Goal: Transaction & Acquisition: Obtain resource

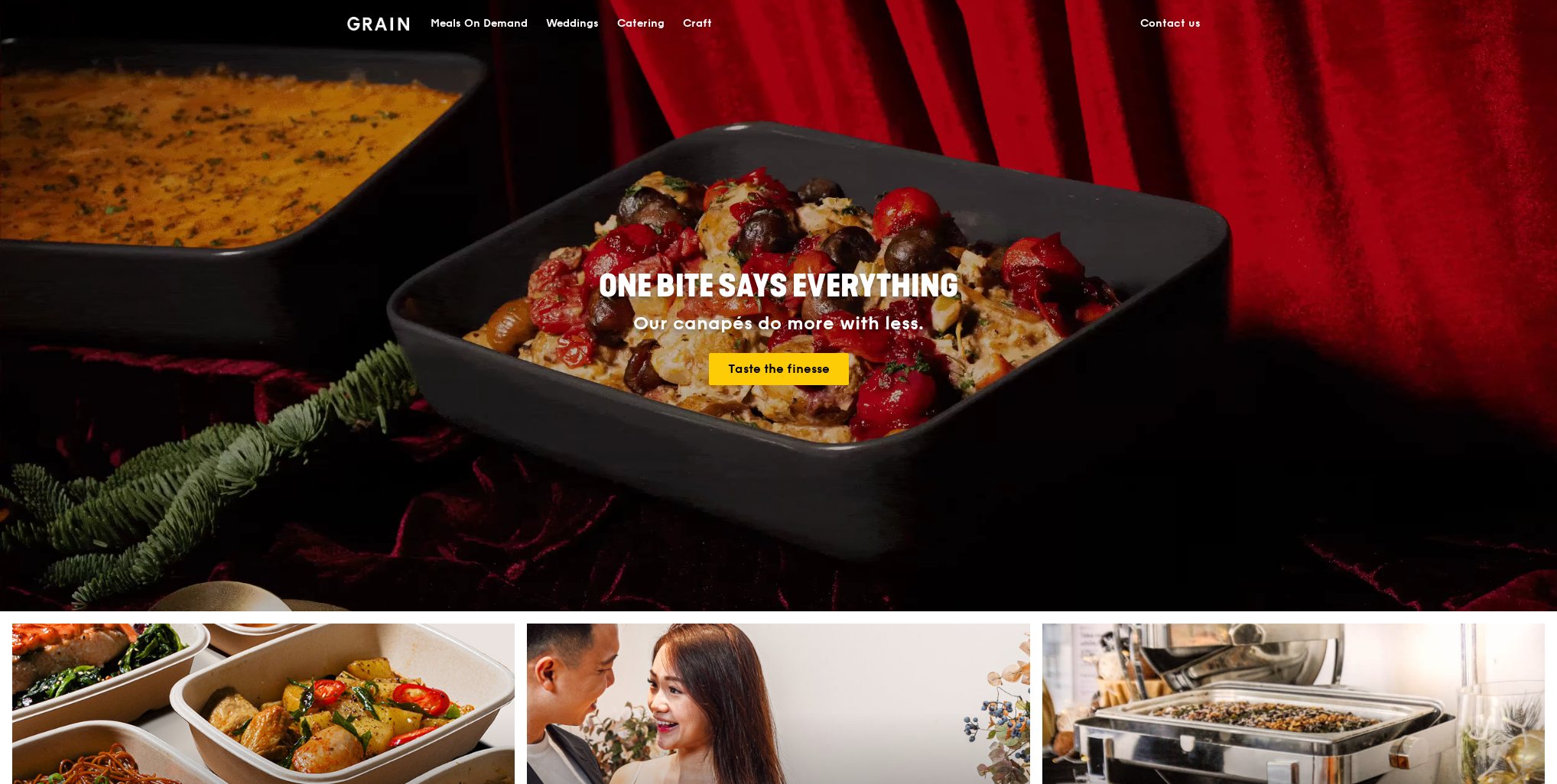
click at [647, 24] on div "Catering" at bounding box center [640, 23] width 47 height 46
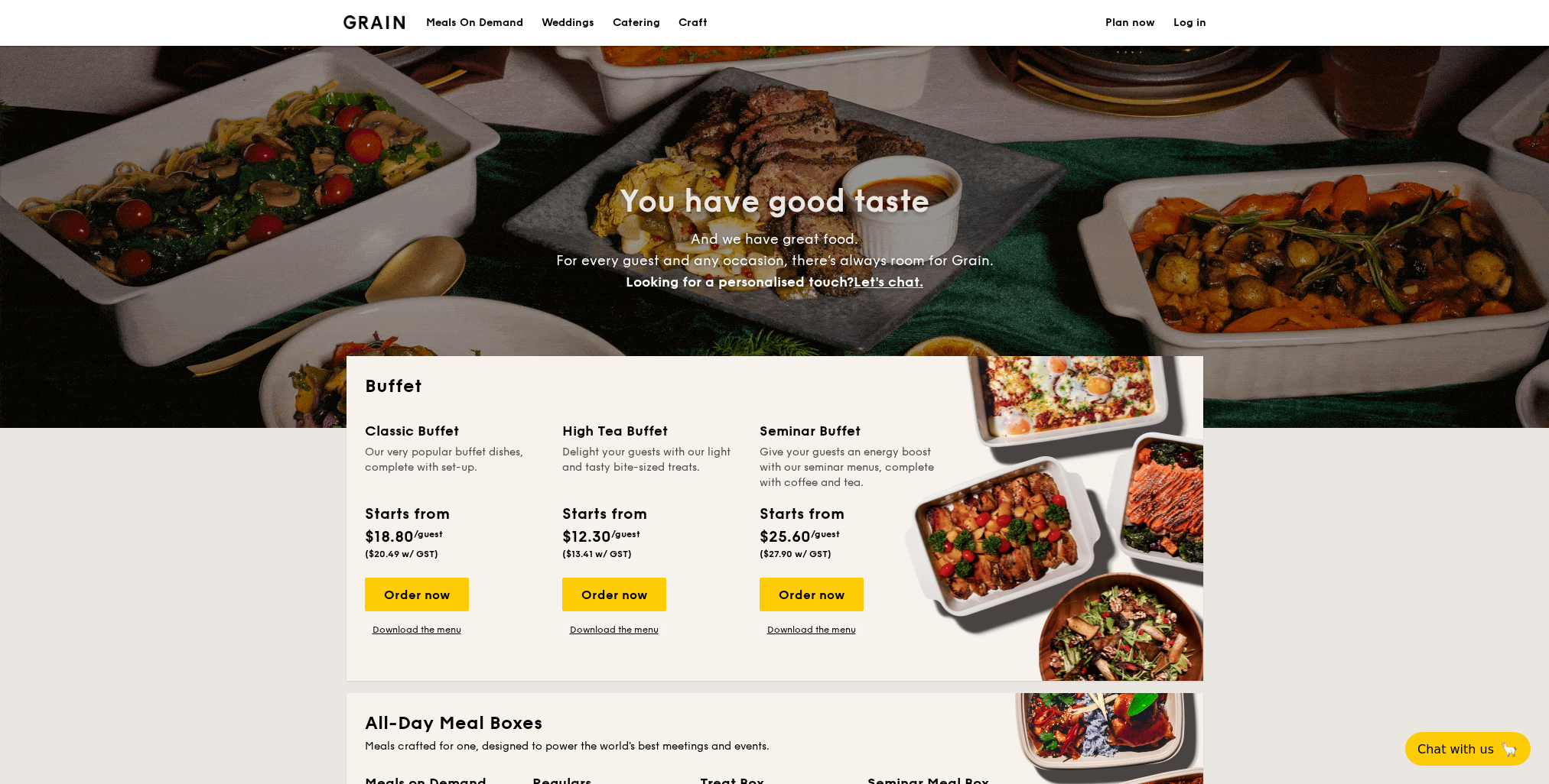
select select
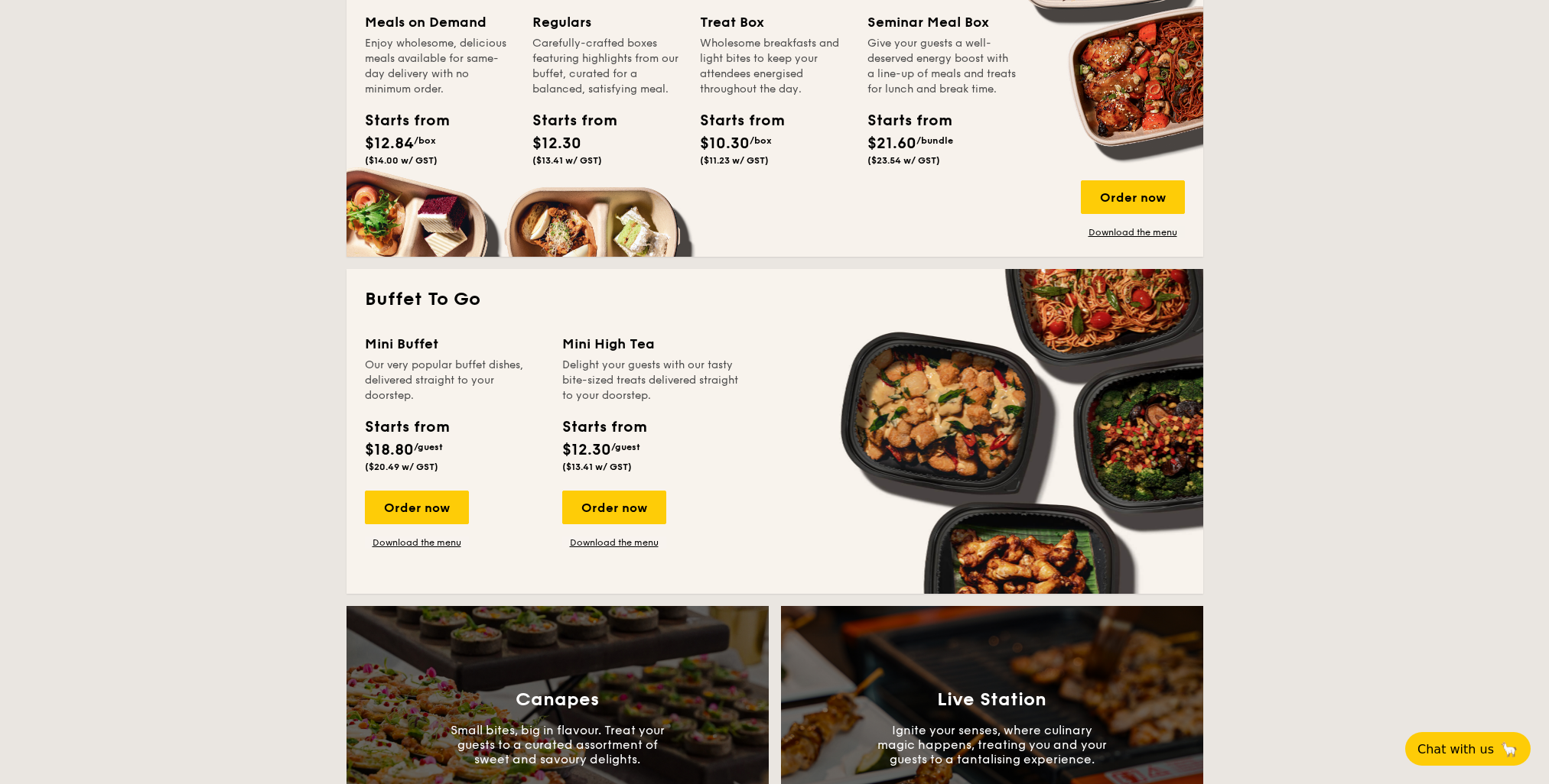
scroll to position [764, 0]
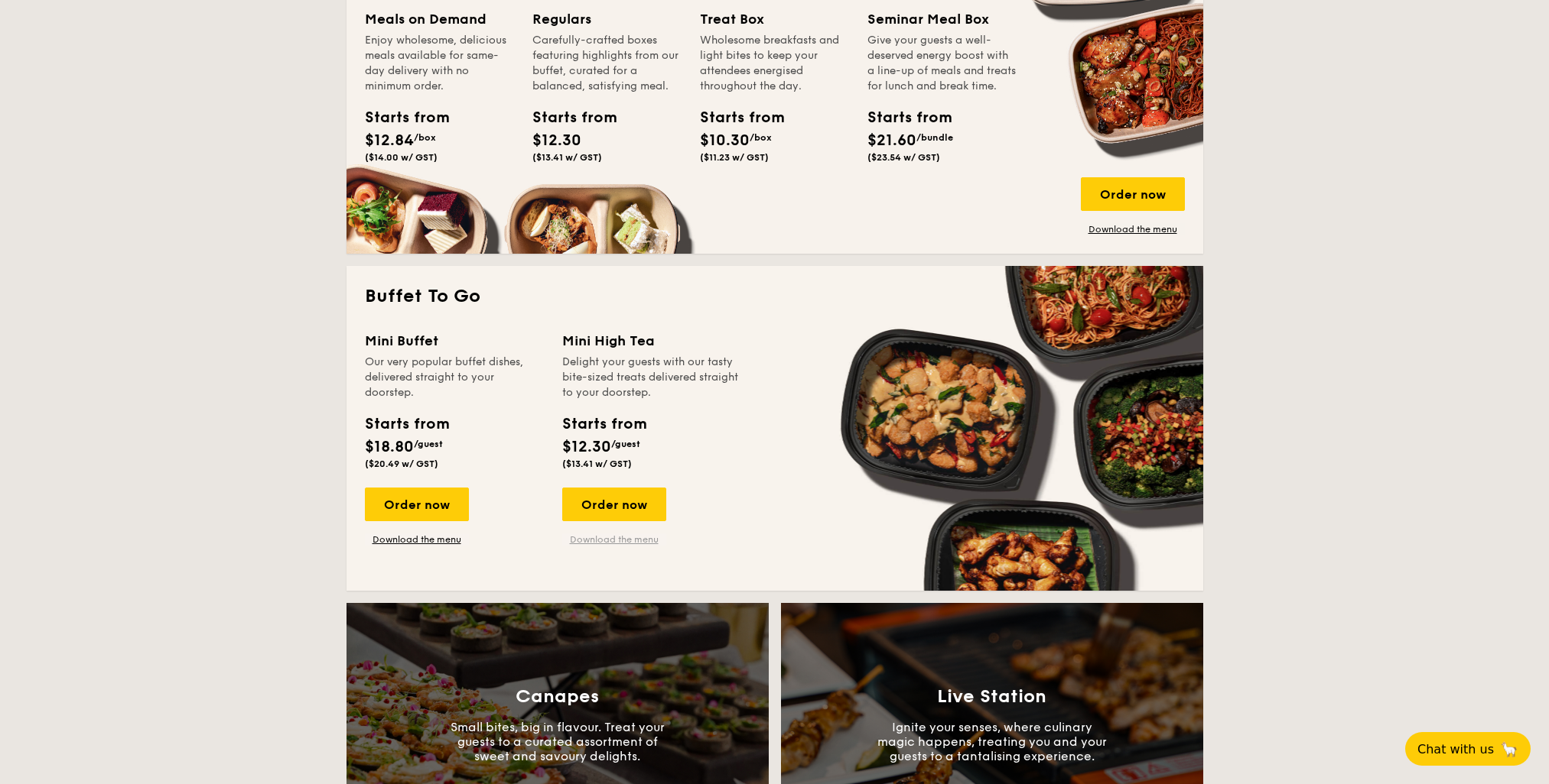
click at [621, 540] on link "Download the menu" at bounding box center [614, 540] width 104 height 13
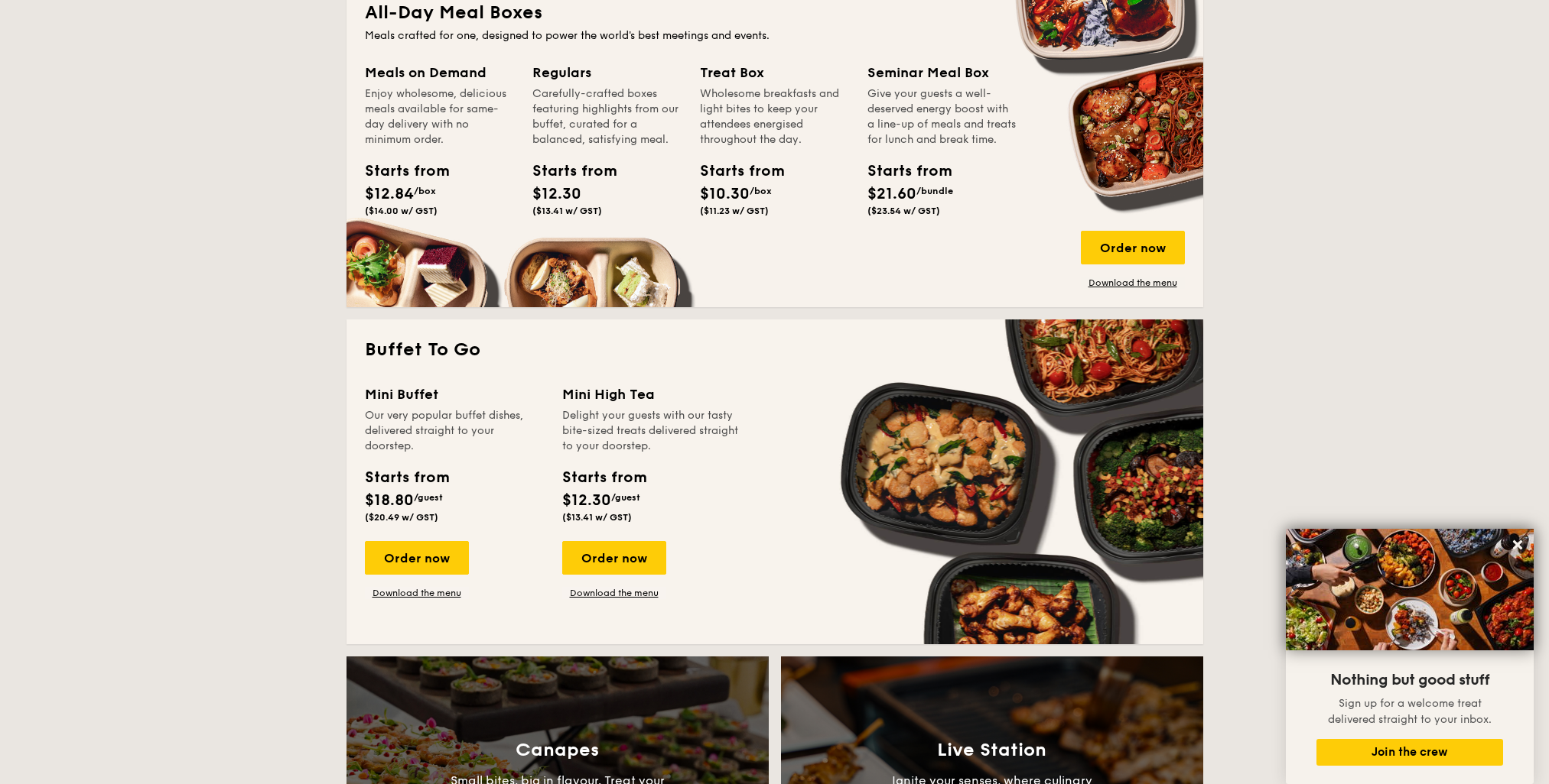
scroll to position [381, 0]
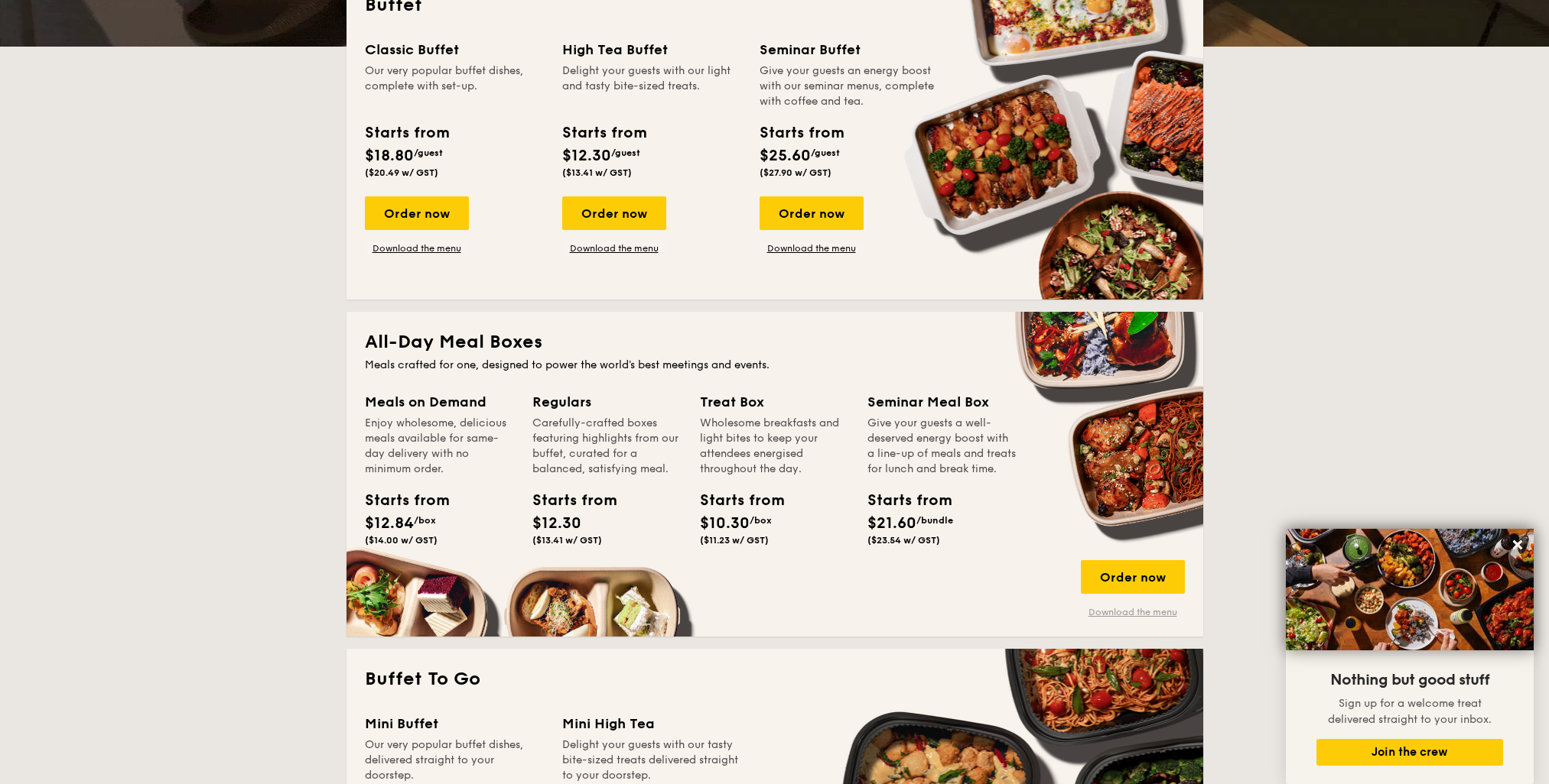
click at [1147, 613] on link "Download the menu" at bounding box center [1133, 613] width 104 height 13
click at [1518, 539] on icon at bounding box center [1517, 545] width 13 height 13
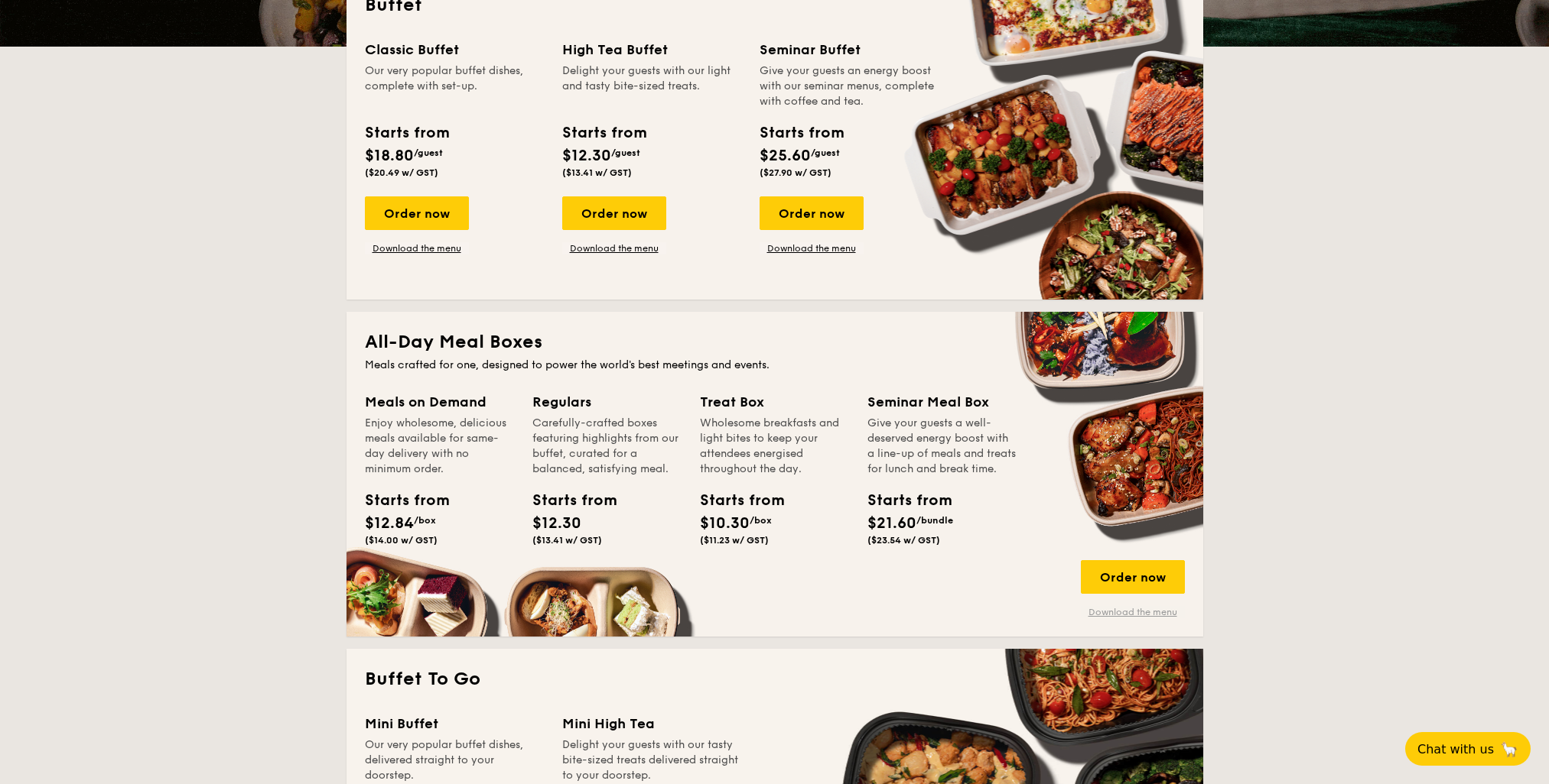
click at [1135, 613] on link "Download the menu" at bounding box center [1133, 613] width 104 height 13
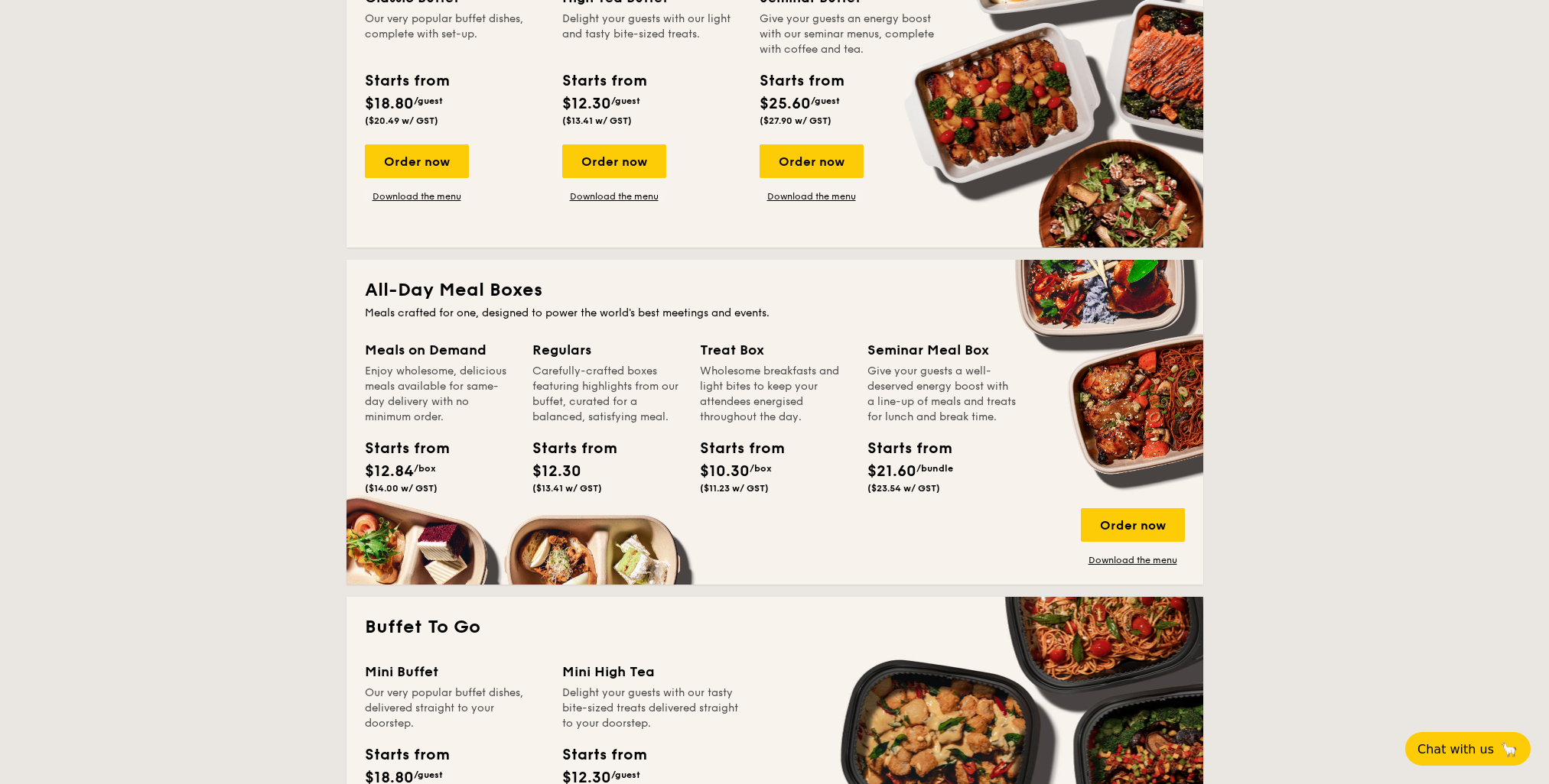
scroll to position [459, 0]
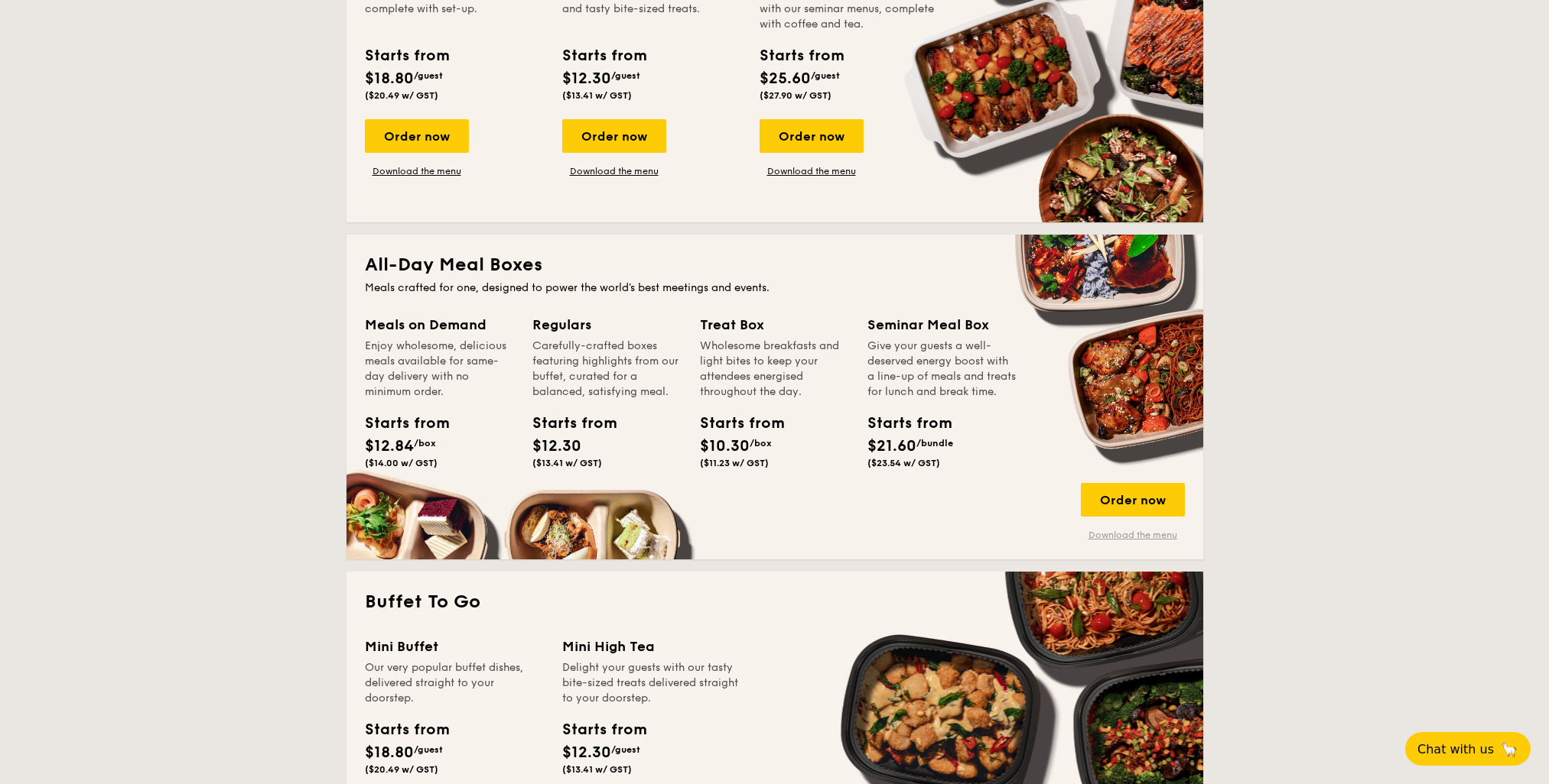
click at [1151, 531] on link "Download the menu" at bounding box center [1133, 535] width 104 height 13
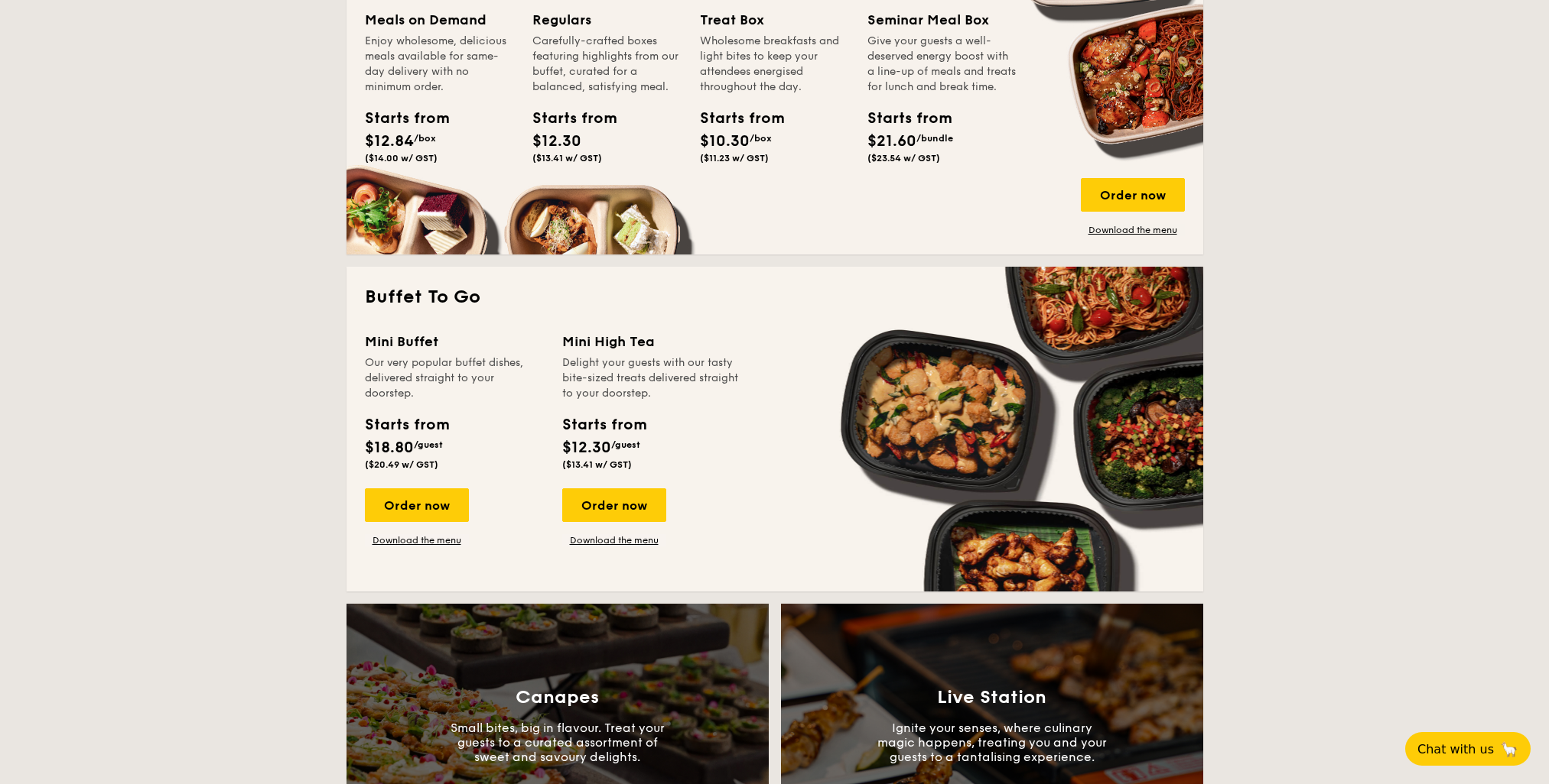
scroll to position [1071, 0]
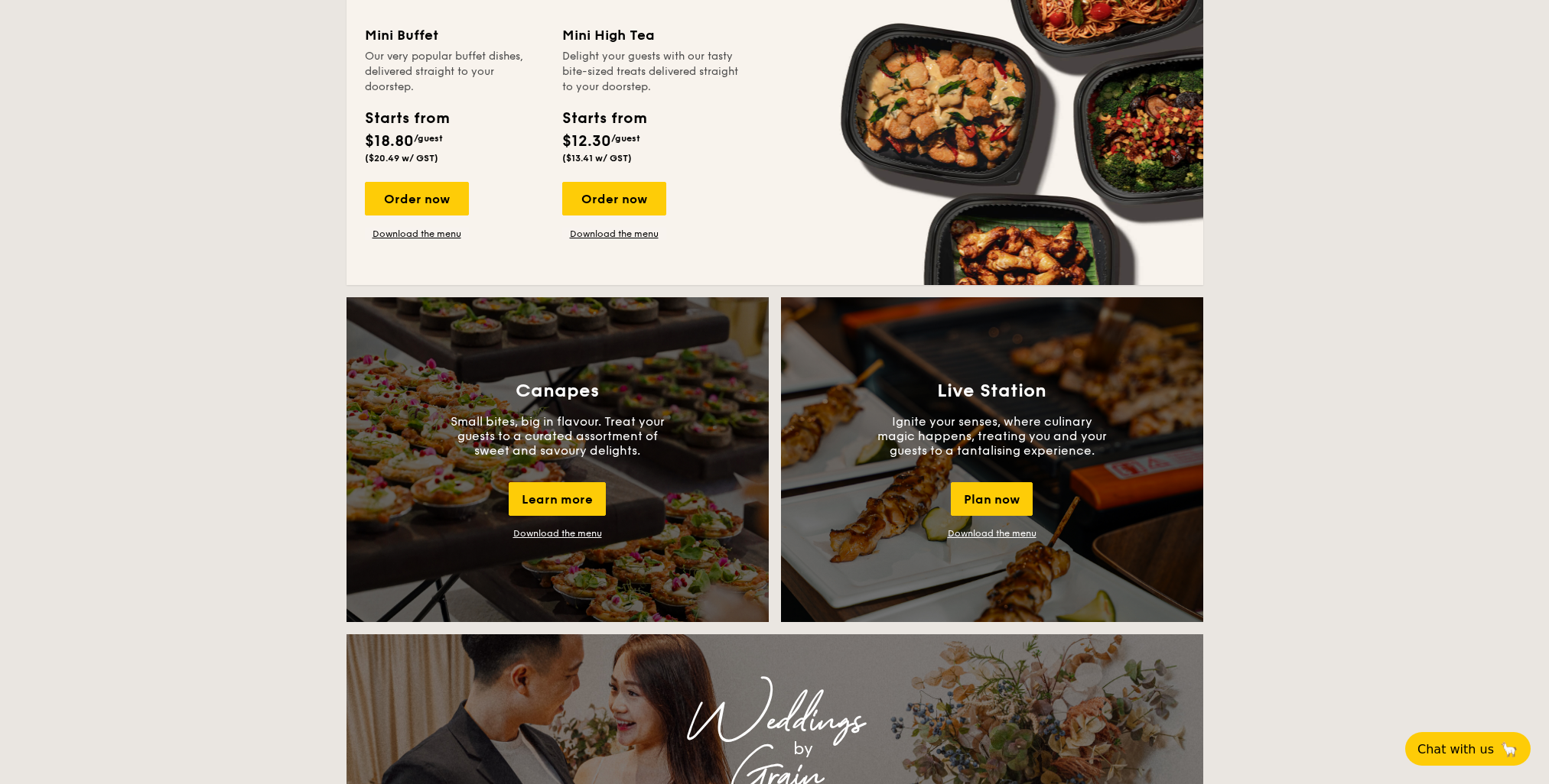
click at [533, 534] on link "Download the menu" at bounding box center [557, 534] width 88 height 11
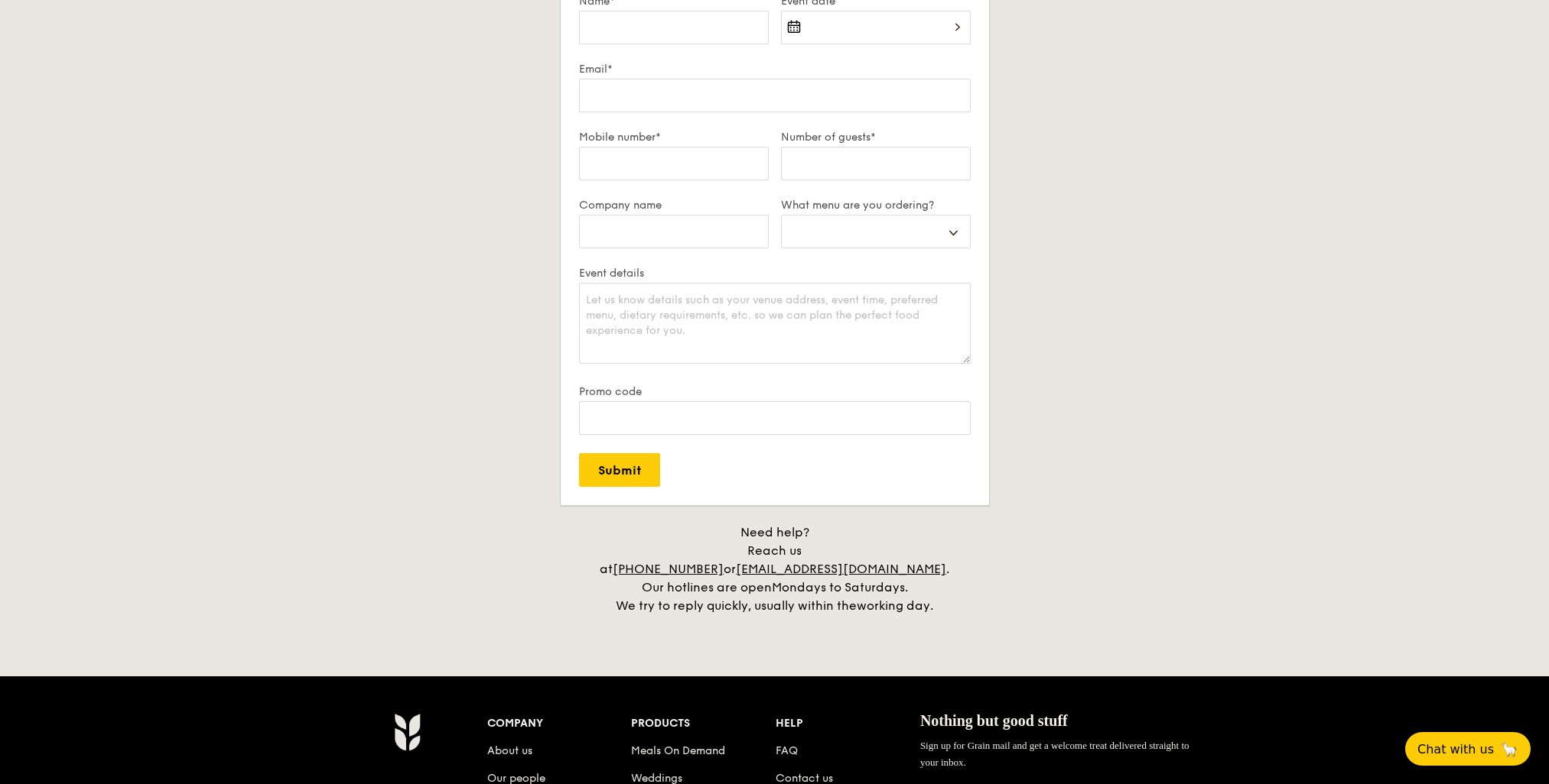
scroll to position [2975, 0]
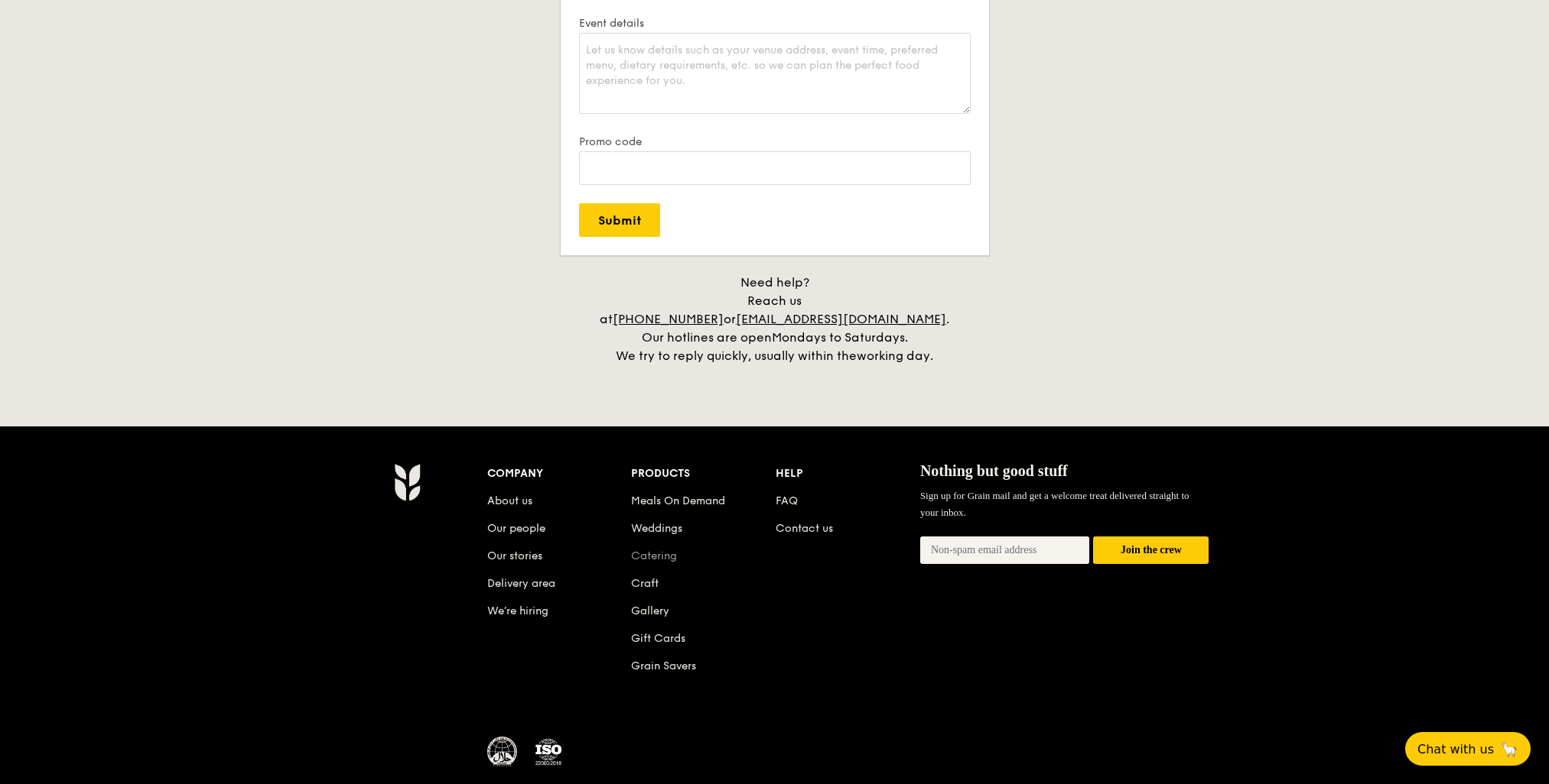
click at [649, 550] on link "Catering" at bounding box center [653, 556] width 46 height 13
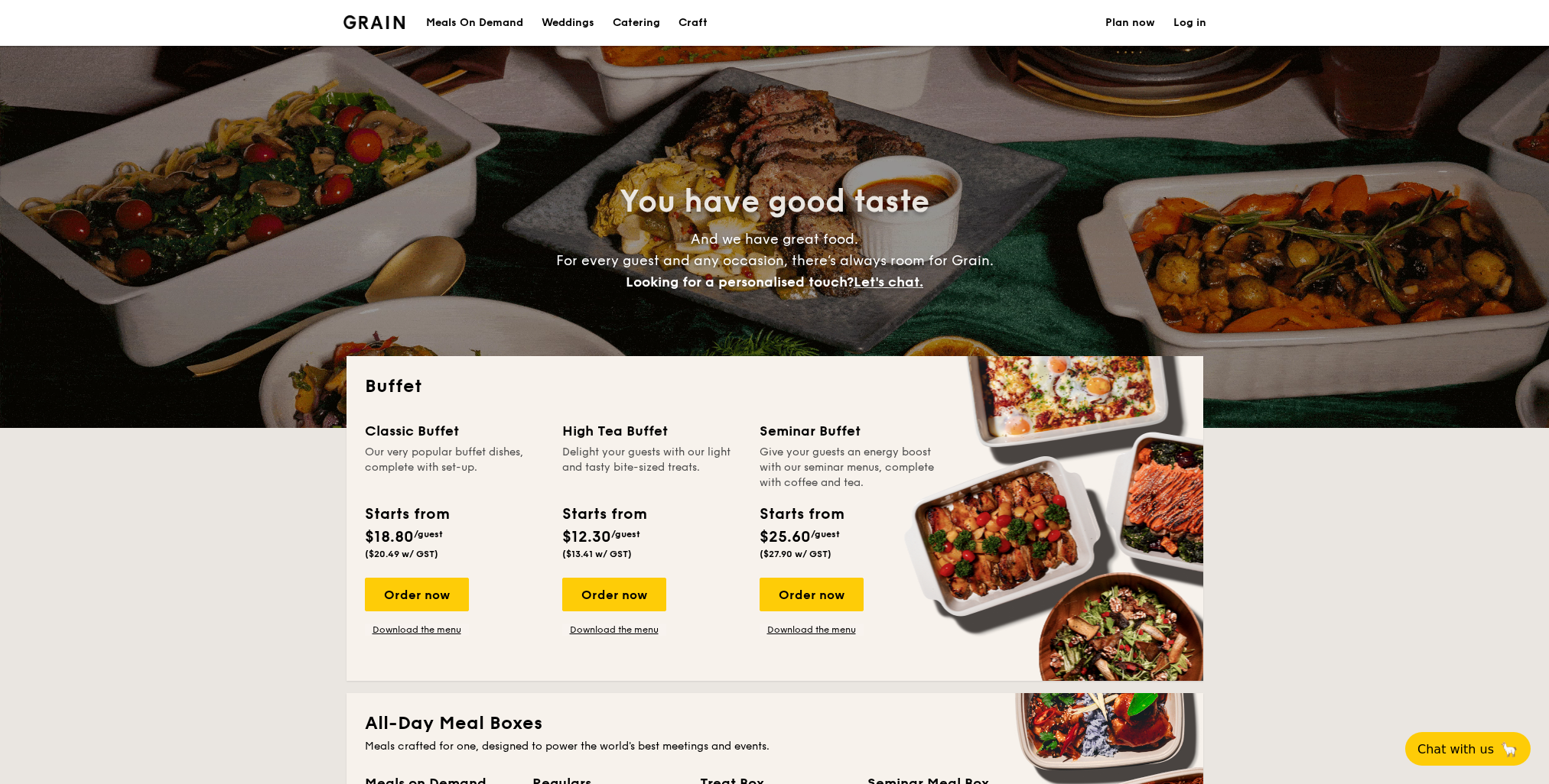
select select
click at [453, 625] on link "Download the menu" at bounding box center [416, 630] width 104 height 13
select select
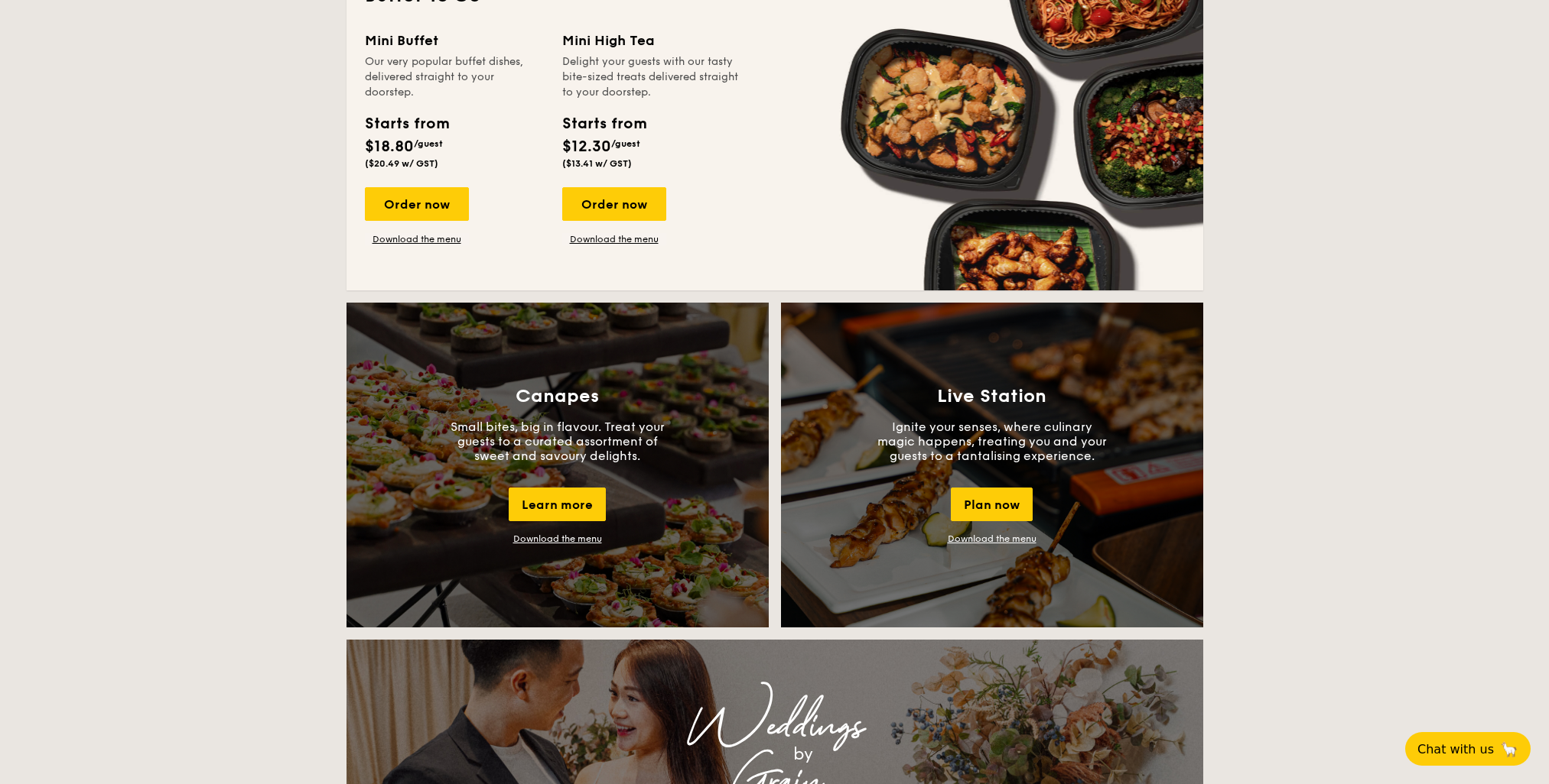
scroll to position [1071, 0]
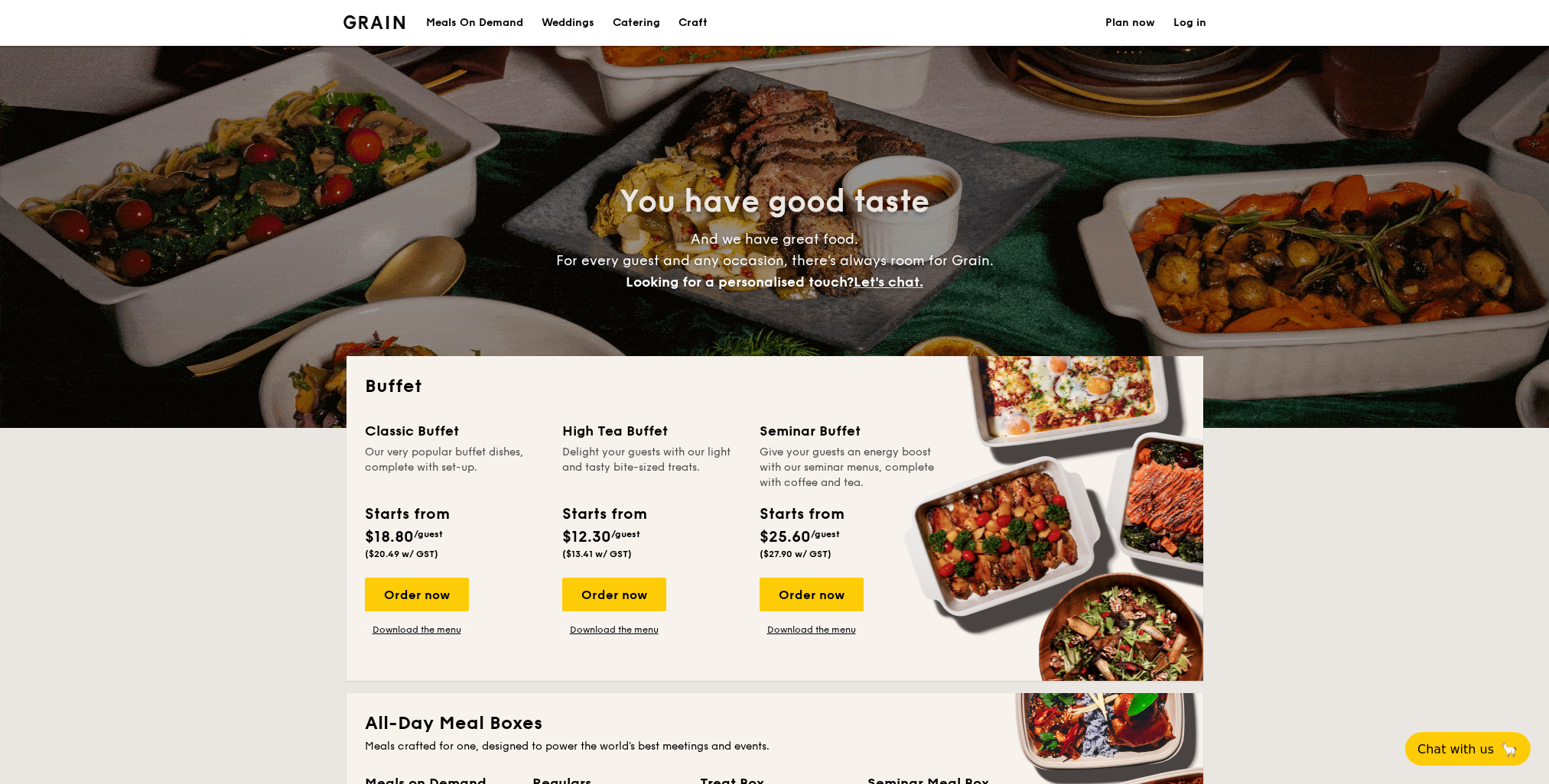
select select
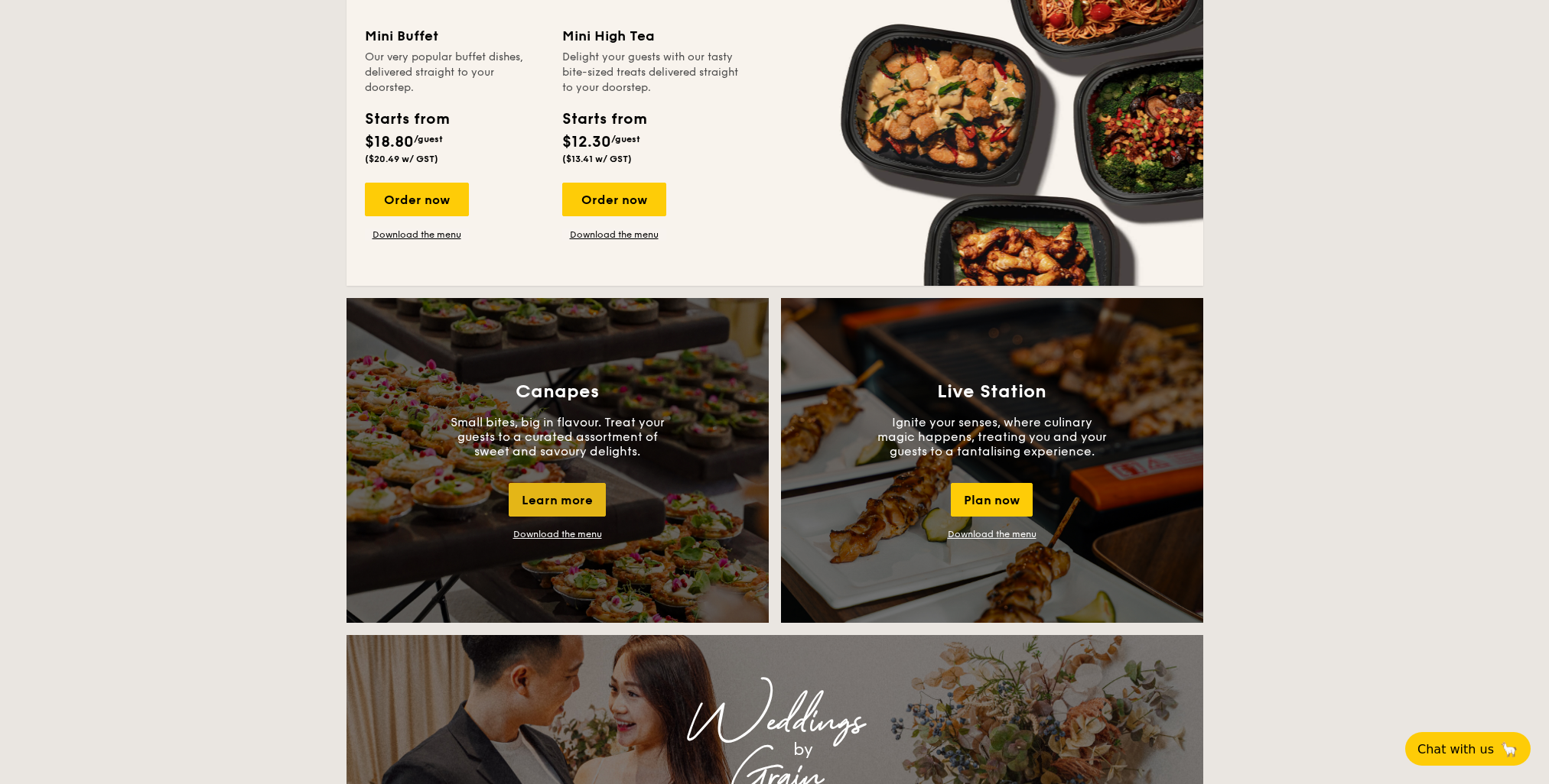
click at [558, 496] on div "Learn more" at bounding box center [557, 500] width 97 height 34
click at [608, 236] on link "Download the menu" at bounding box center [614, 235] width 104 height 13
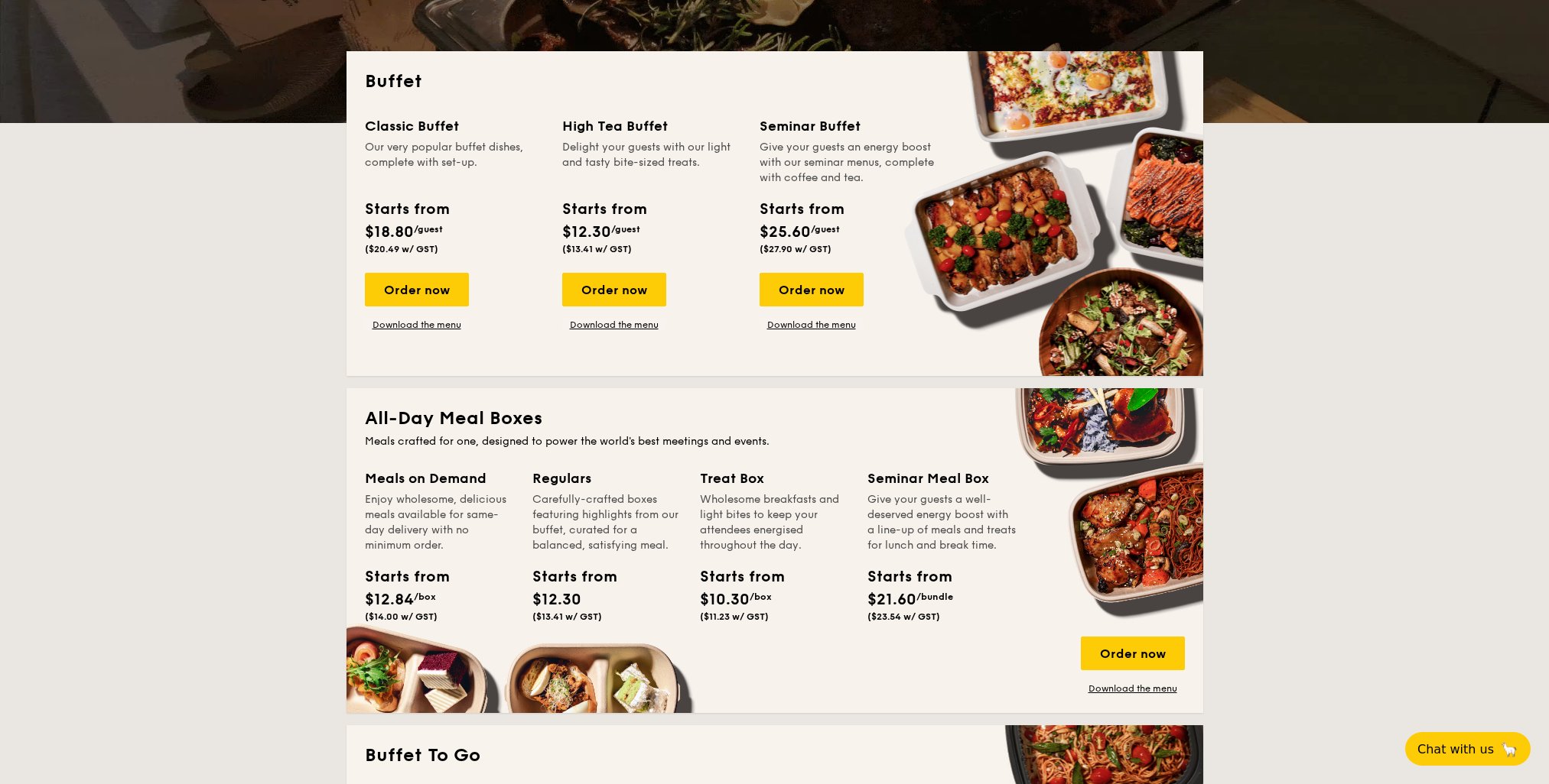
scroll to position [305, 0]
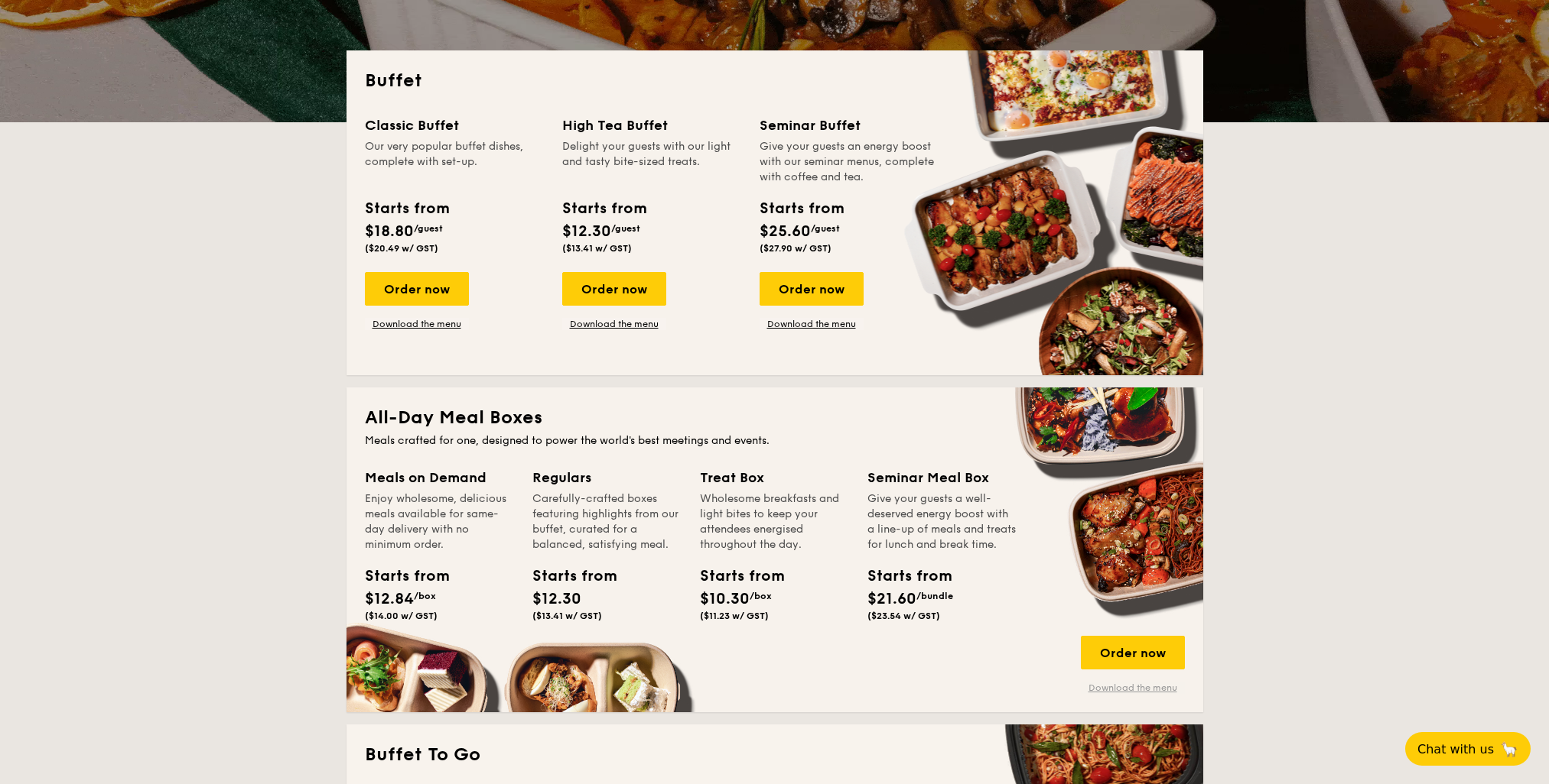
click at [1145, 688] on link "Download the menu" at bounding box center [1133, 688] width 104 height 13
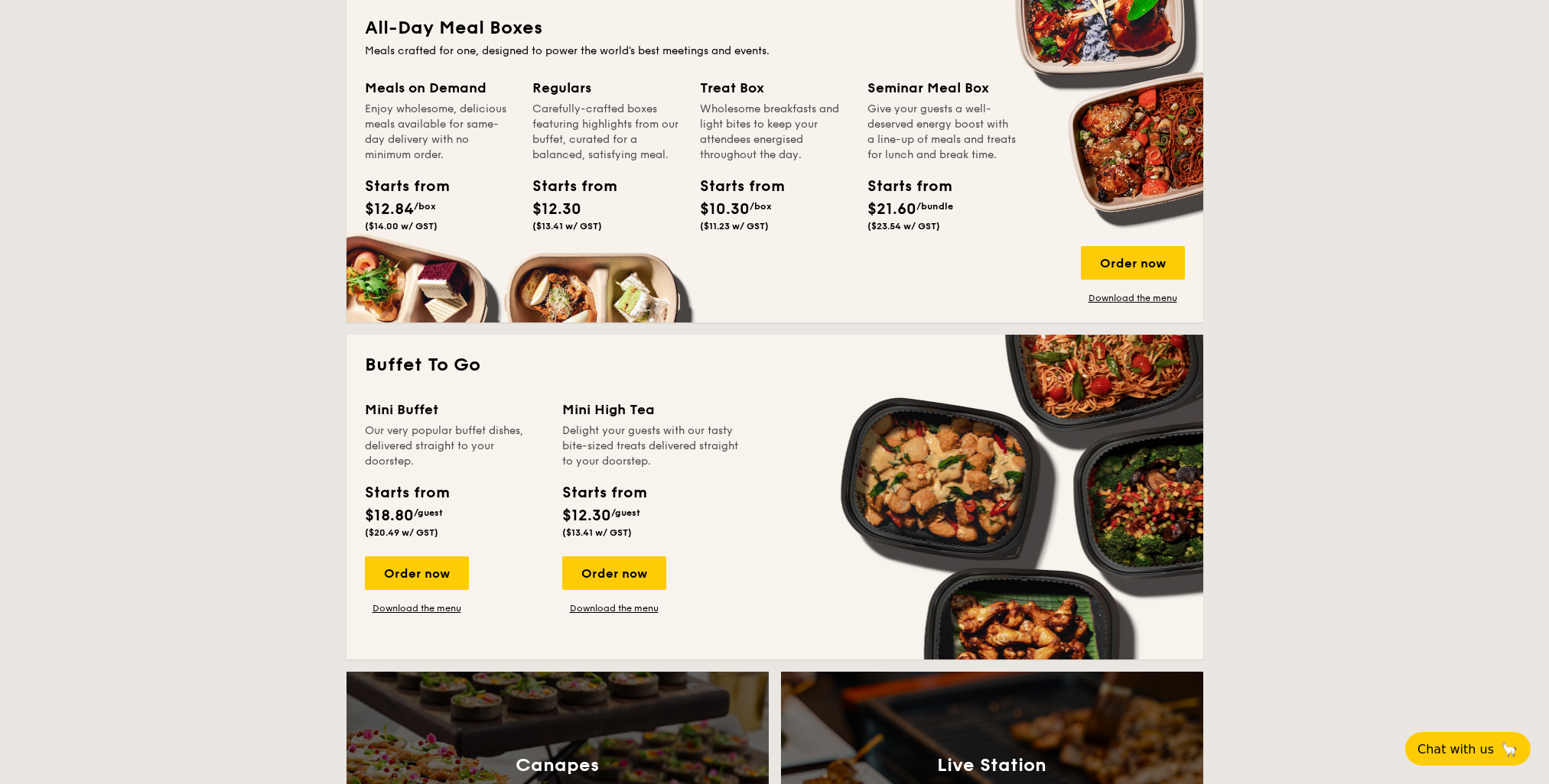
scroll to position [841, 0]
